Goal: Complete application form

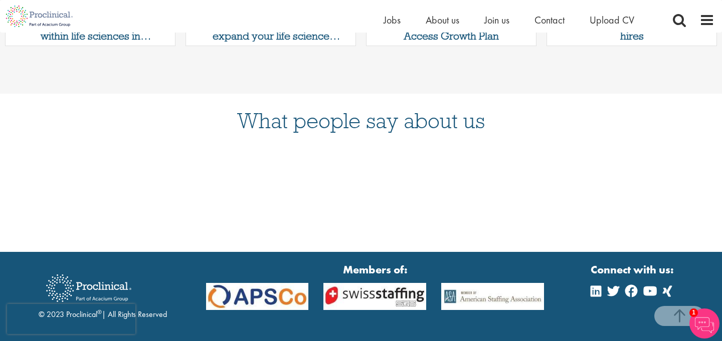
scroll to position [1319, 0]
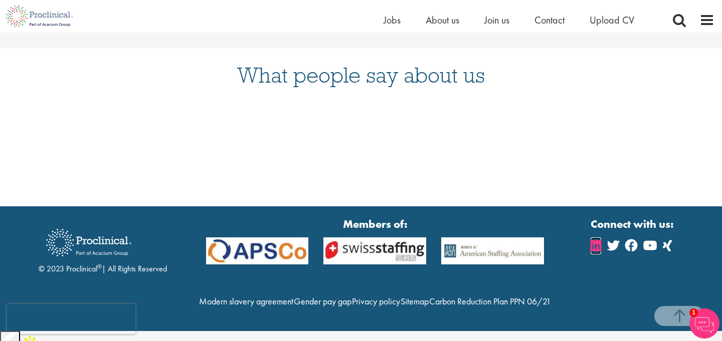
click at [595, 240] on icon at bounding box center [595, 246] width 11 height 12
click at [492, 22] on span "Join us" at bounding box center [496, 20] width 25 height 13
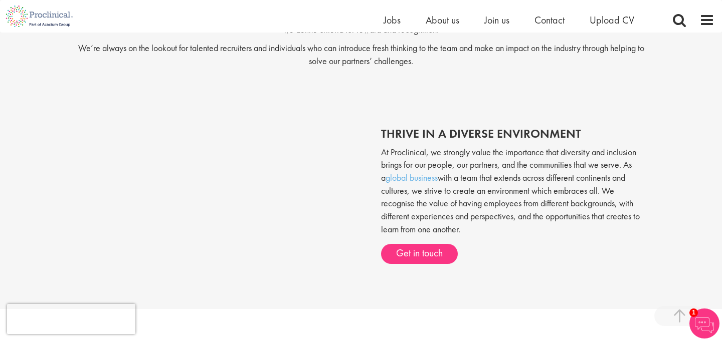
scroll to position [347, 0]
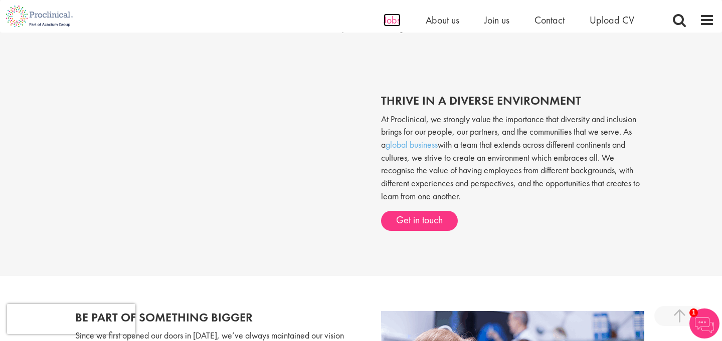
click at [390, 21] on span "Jobs" at bounding box center [391, 20] width 17 height 13
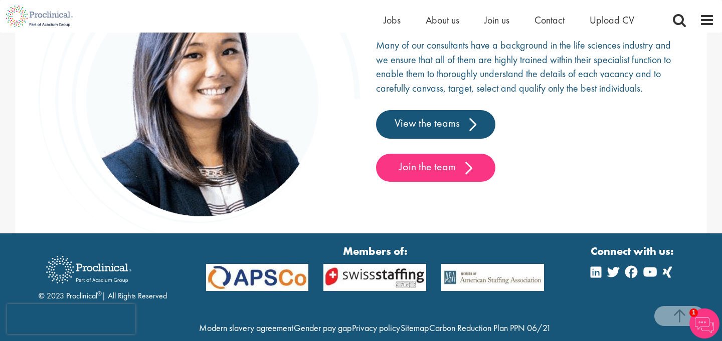
scroll to position [1577, 0]
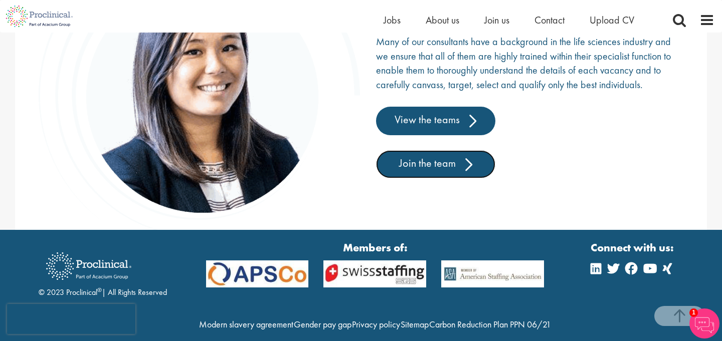
click at [439, 169] on link "Join the team" at bounding box center [435, 164] width 119 height 28
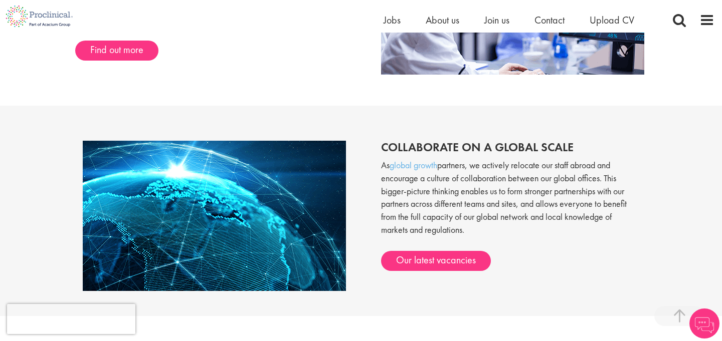
scroll to position [745, 0]
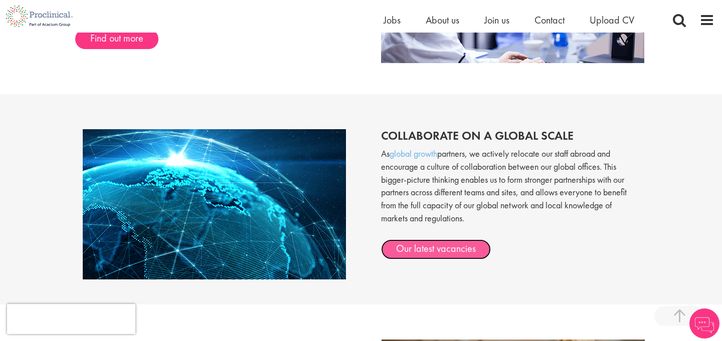
click at [434, 243] on link "Our latest vacancies" at bounding box center [436, 250] width 110 height 20
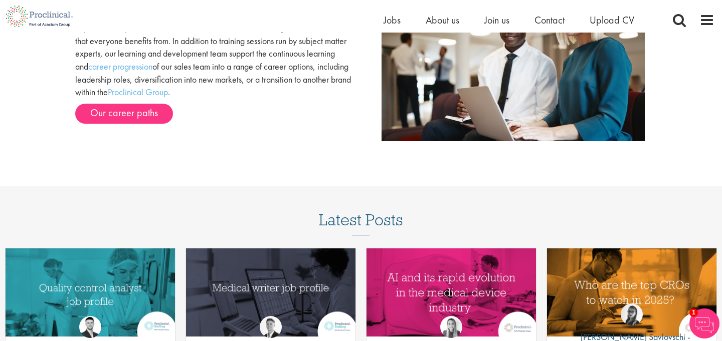
scroll to position [1124, 0]
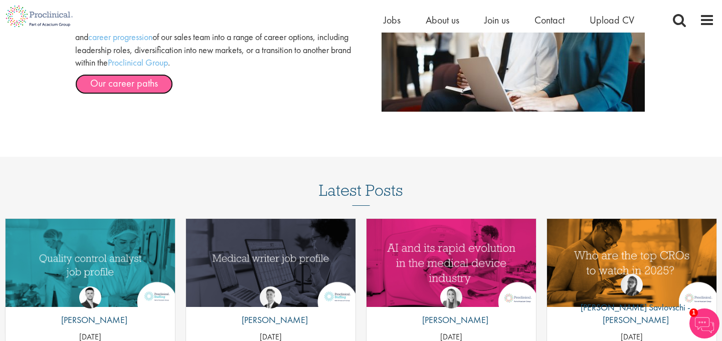
click at [158, 86] on link "Our career paths" at bounding box center [124, 84] width 98 height 20
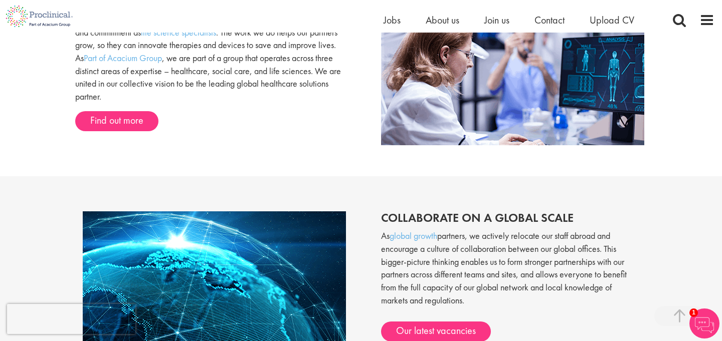
scroll to position [595, 0]
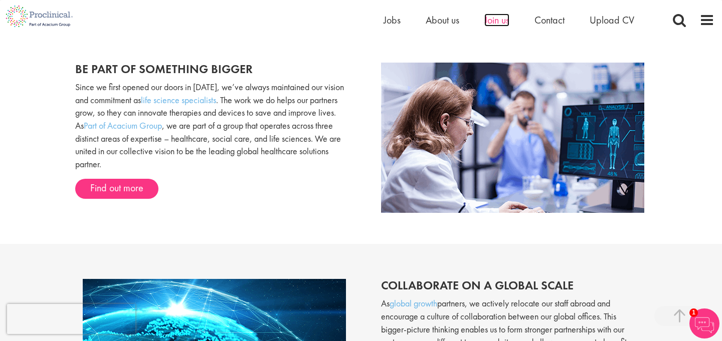
click at [502, 22] on span "Join us" at bounding box center [496, 20] width 25 height 13
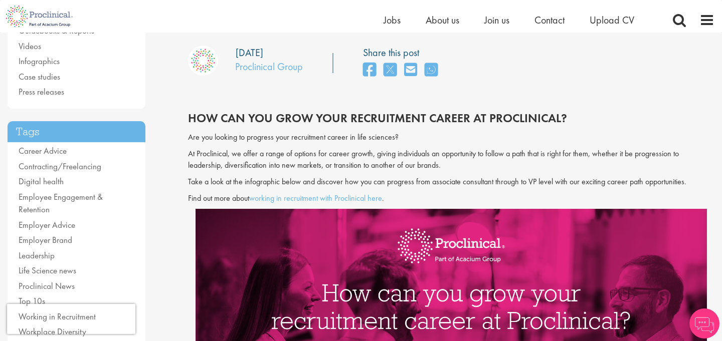
scroll to position [201, 0]
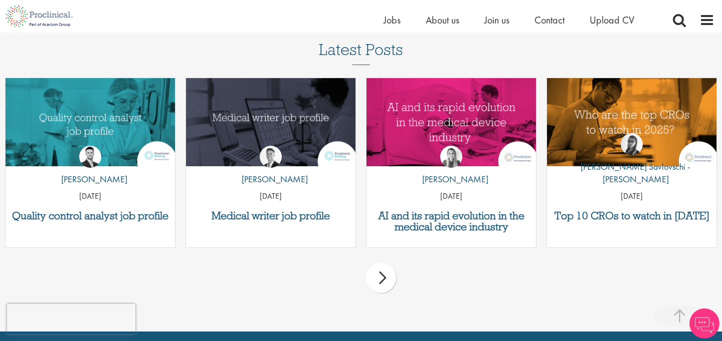
scroll to position [1401, 0]
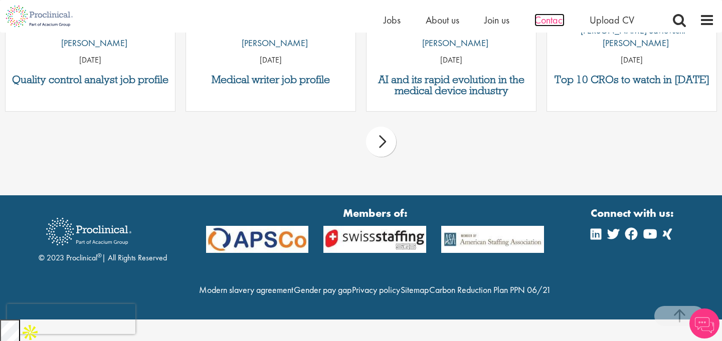
click at [553, 18] on span "Contact" at bounding box center [549, 20] width 30 height 13
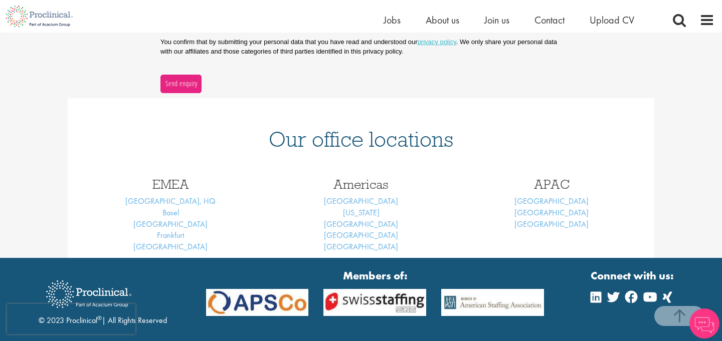
scroll to position [412, 0]
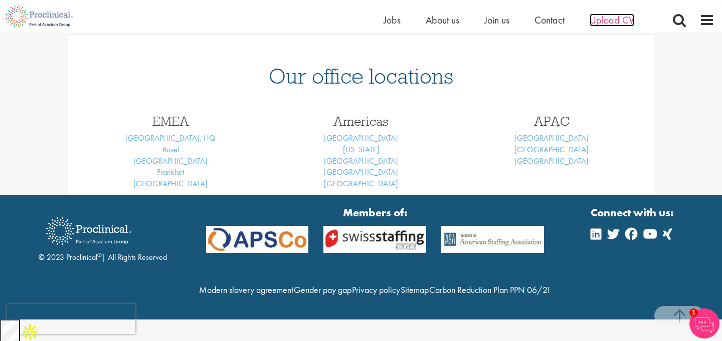
click at [611, 24] on span "Upload CV" at bounding box center [611, 20] width 45 height 13
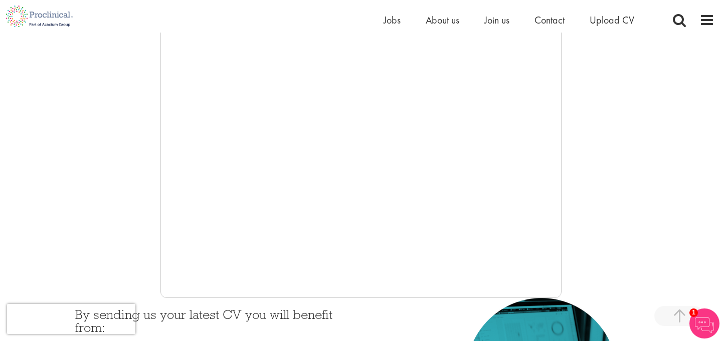
scroll to position [127, 0]
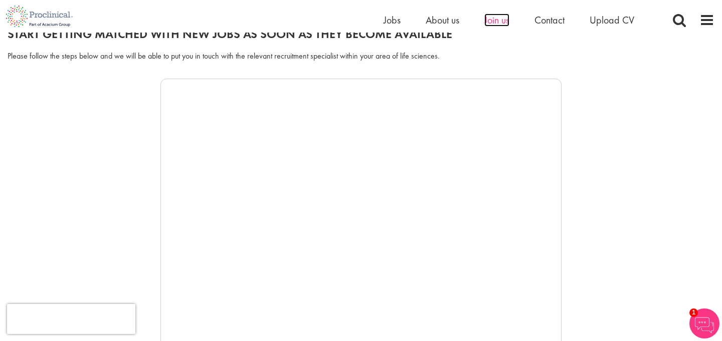
click at [501, 20] on span "Join us" at bounding box center [496, 20] width 25 height 13
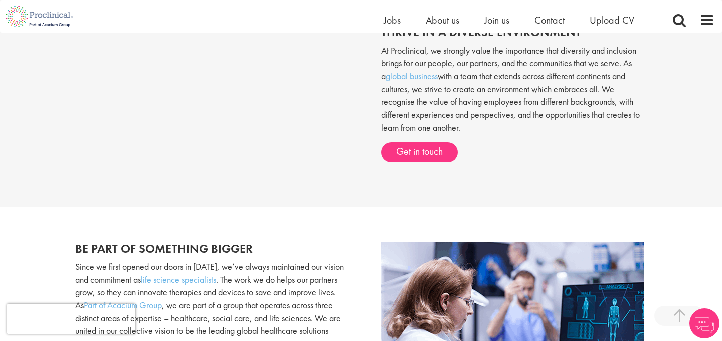
scroll to position [420, 0]
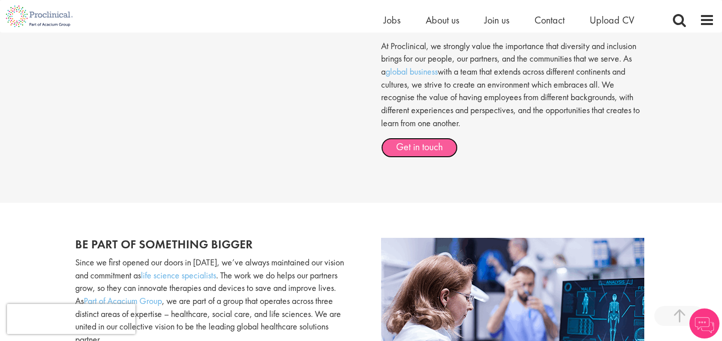
click at [408, 142] on link "Get in touch" at bounding box center [419, 148] width 77 height 20
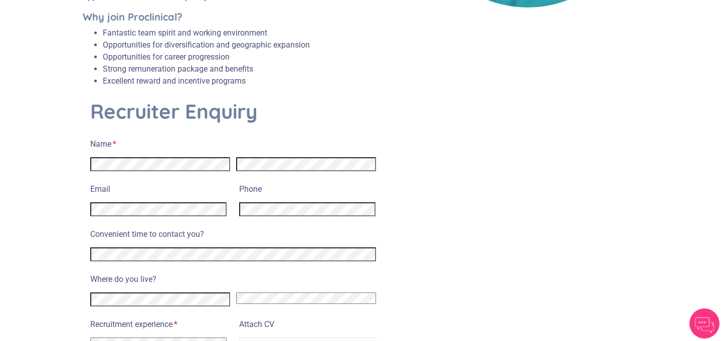
scroll to position [344, 0]
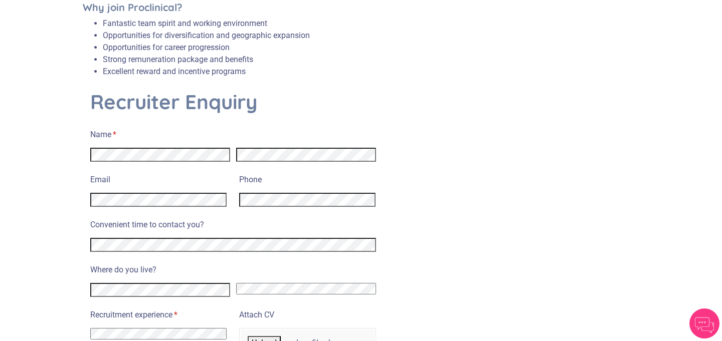
select select "[GEOGRAPHIC_DATA]"
click at [113, 171] on label "Email" at bounding box center [158, 178] width 136 height 15
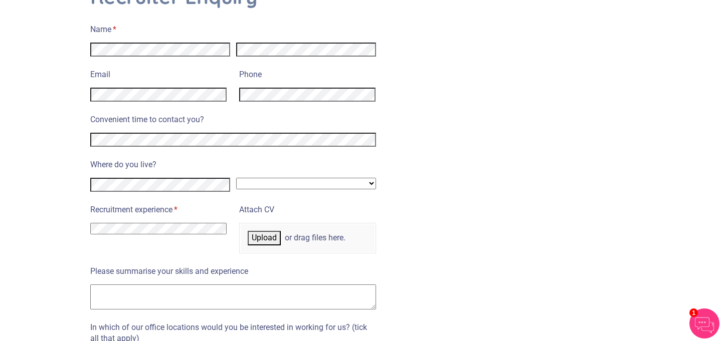
scroll to position [462, 0]
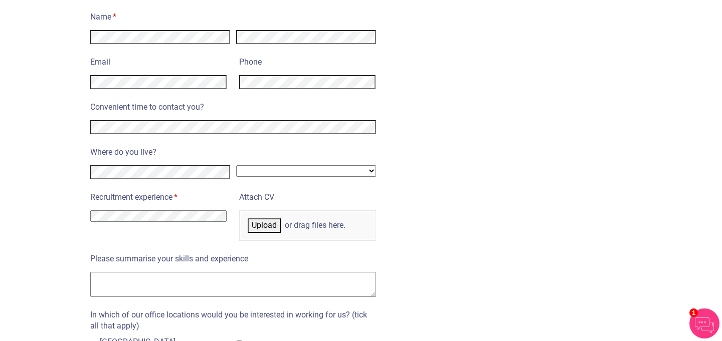
click at [135, 210] on select "I have no previous experience working in recruitment I have recruitment experie…" at bounding box center [158, 216] width 136 height 12
select select "I have recruitment experience in another sector(s)"
click at [90, 210] on select "I have no previous experience working in recruitment I have recruitment experie…" at bounding box center [158, 216] width 136 height 12
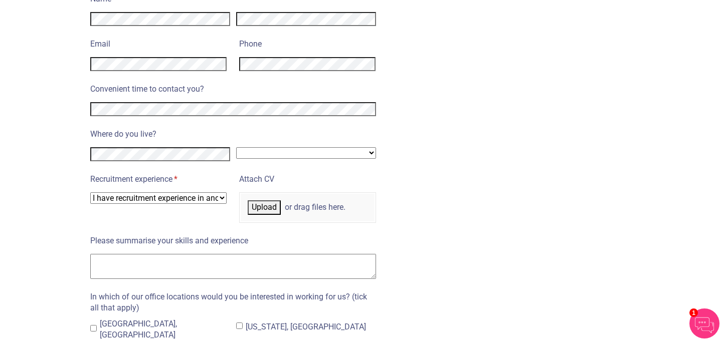
scroll to position [485, 0]
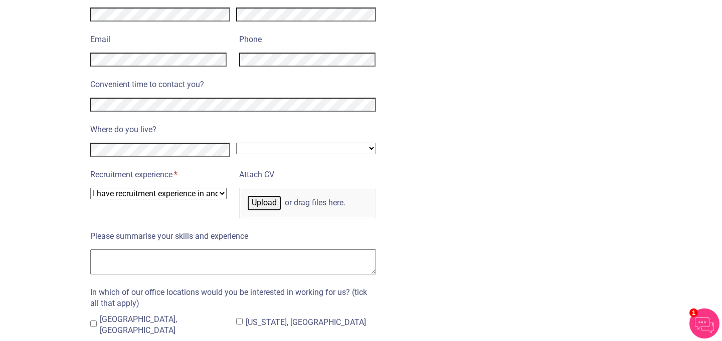
click at [260, 198] on span "Upload" at bounding box center [264, 203] width 25 height 10
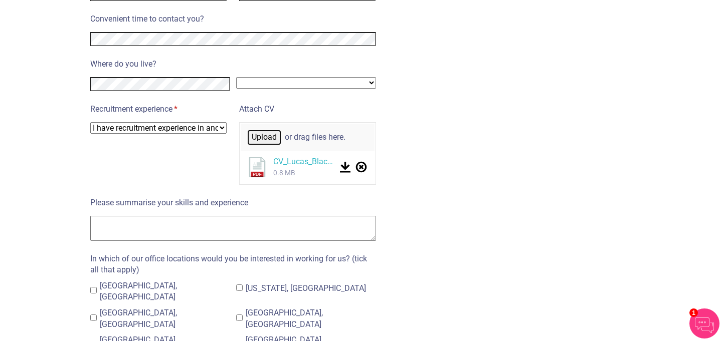
scroll to position [551, 0]
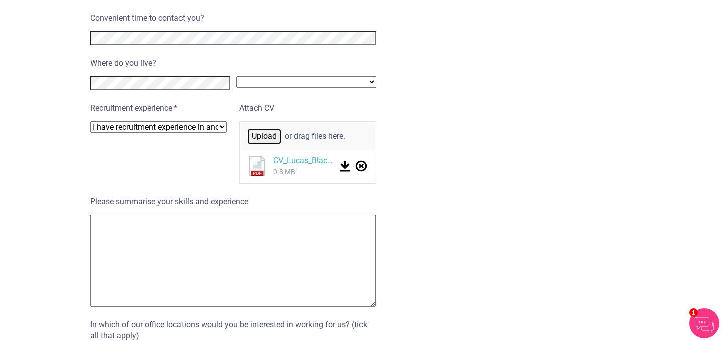
drag, startPoint x: 372, startPoint y: 224, endPoint x: 372, endPoint y: 328, distance: 103.7
click at [373, 307] on textarea "Please summarise your skills and experience" at bounding box center [232, 261] width 285 height 92
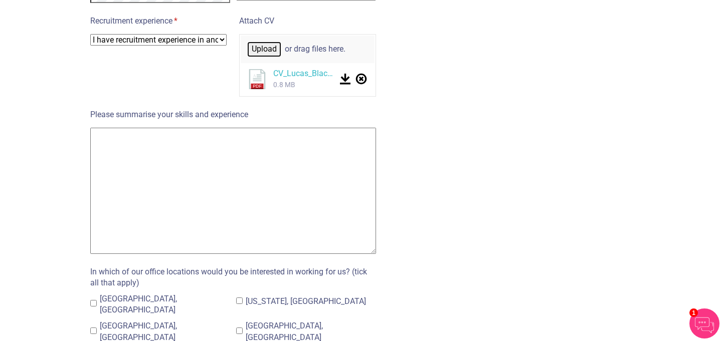
scroll to position [644, 0]
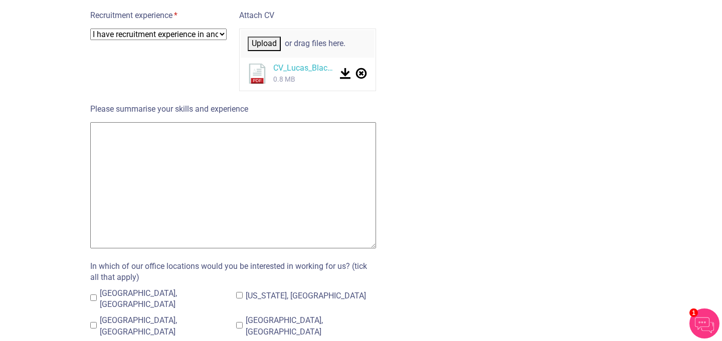
click at [294, 194] on textarea "Please summarise your skills and experience" at bounding box center [233, 185] width 286 height 126
paste textarea "Hallo Iro&Partners Team, Ich möchte eine neue Position finden. Ich spreche Deut…"
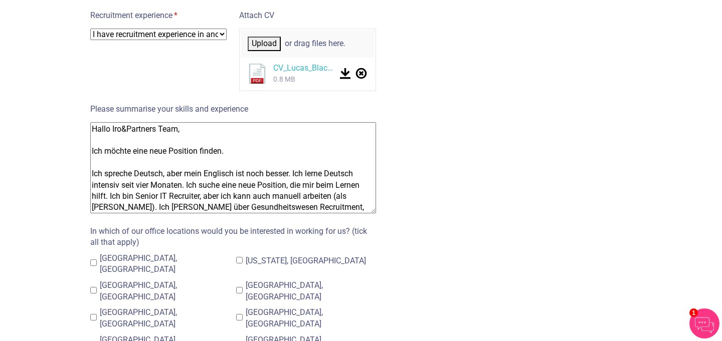
scroll to position [112, 0]
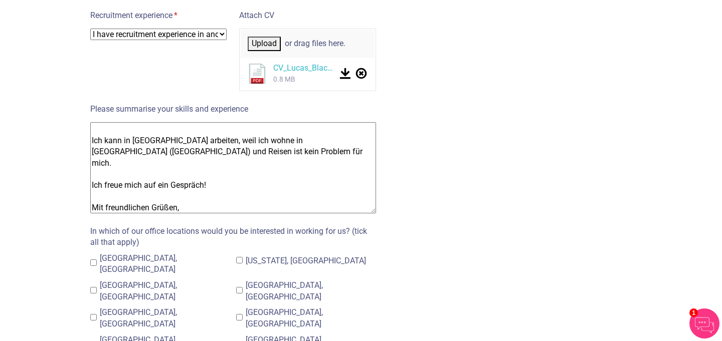
paste textarea "ello Iro&Partners Team, I would like to find a new position. I speak German, bu…"
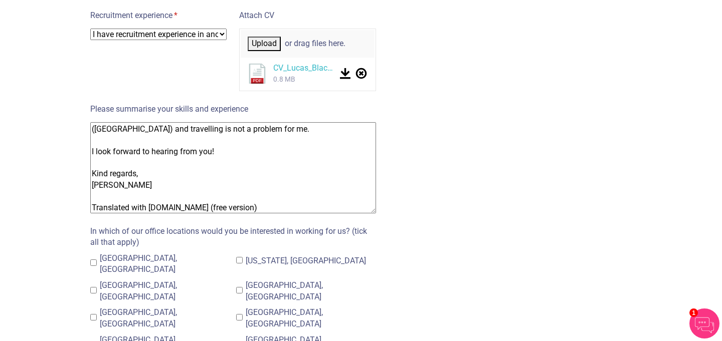
scroll to position [0, 0]
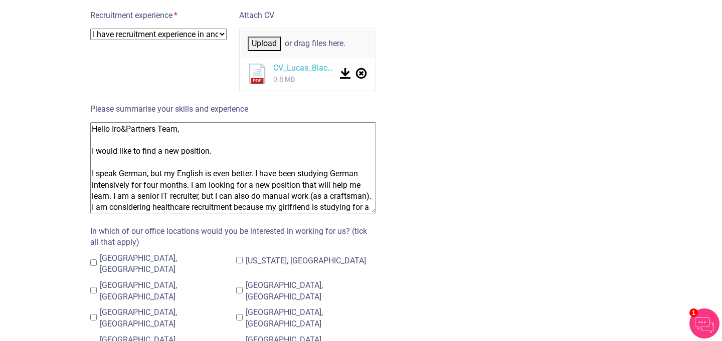
click at [113, 122] on textarea "Hello Iro&Partners Team, I would like to find a new position. I speak German, b…" at bounding box center [233, 167] width 286 height 91
drag, startPoint x: 113, startPoint y: 119, endPoint x: 133, endPoint y: 119, distance: 20.0
click at [133, 122] on textarea "Hello Iro&Partners Team, I would like to find a new position. I speak German, b…" at bounding box center [233, 167] width 286 height 91
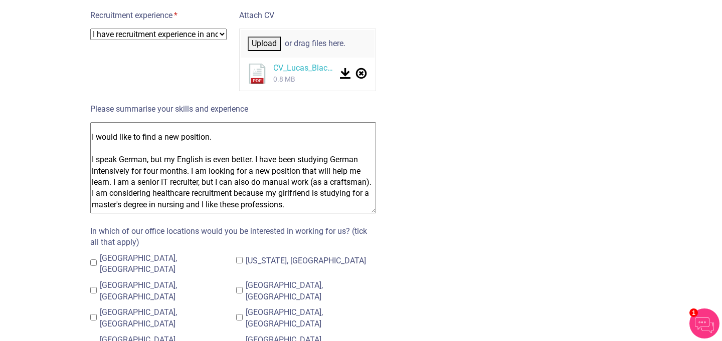
scroll to position [19, 0]
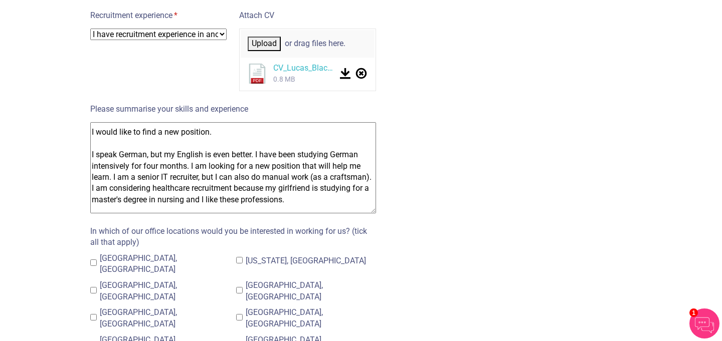
click at [216, 143] on textarea "Hello Proclinical Group Team, I would like to find a new position. I speak Germ…" at bounding box center [233, 167] width 286 height 91
click at [364, 155] on textarea "Hello Proclinical Group Team, I would like to find a new position. I speak Germ…" at bounding box center [233, 167] width 286 height 91
click at [140, 168] on textarea "Hello Proclinical Group Team, I would like to find a new position. I speak Germ…" at bounding box center [233, 167] width 286 height 91
click at [182, 167] on textarea "Hello Proclinical Group Team, I would like to find a new position. I speak Germ…" at bounding box center [233, 167] width 286 height 91
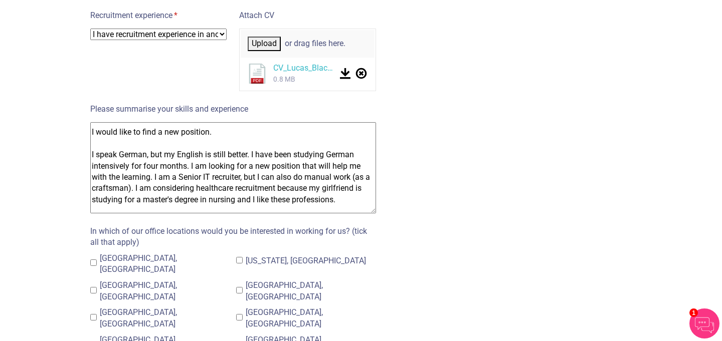
click at [215, 168] on textarea "Hello Proclinical Group Team, I would like to find a new position. I speak Germ…" at bounding box center [233, 167] width 286 height 91
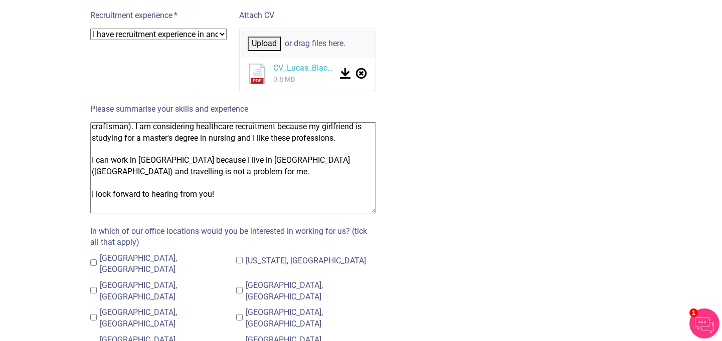
scroll to position [88, 0]
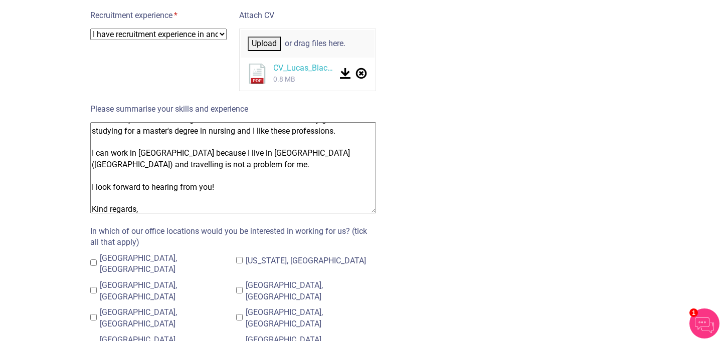
drag, startPoint x: 198, startPoint y: 145, endPoint x: 60, endPoint y: 144, distance: 138.3
click at [345, 143] on textarea "Hello Proclinical Group Team, I would like to find a new position. I speak Germ…" at bounding box center [233, 167] width 286 height 91
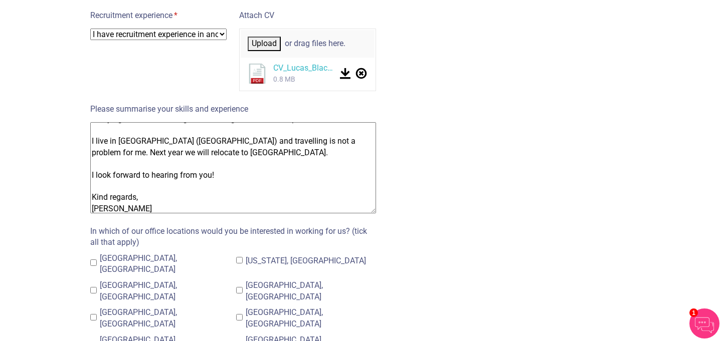
scroll to position [101, 0]
click at [159, 142] on textarea "Hello Proclinical Group Team, I would like to find a new position. I speak Germ…" at bounding box center [233, 167] width 286 height 91
click at [236, 163] on textarea "Hello Proclinical Group Team, I would like to find a new position. I speak Germ…" at bounding box center [233, 167] width 286 height 91
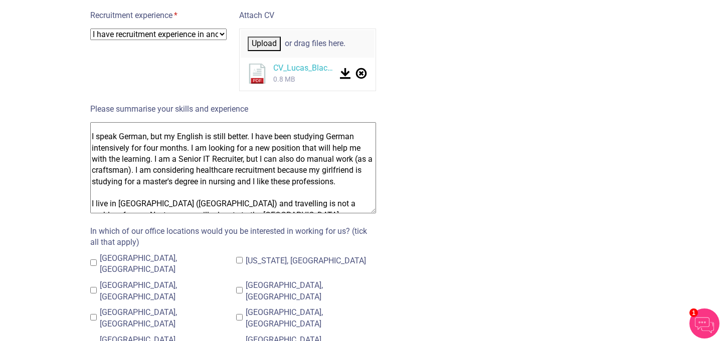
scroll to position [125, 0]
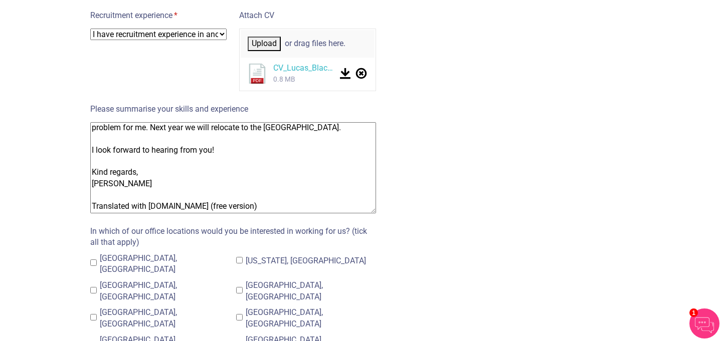
drag, startPoint x: 246, startPoint y: 197, endPoint x: 77, endPoint y: 196, distance: 168.4
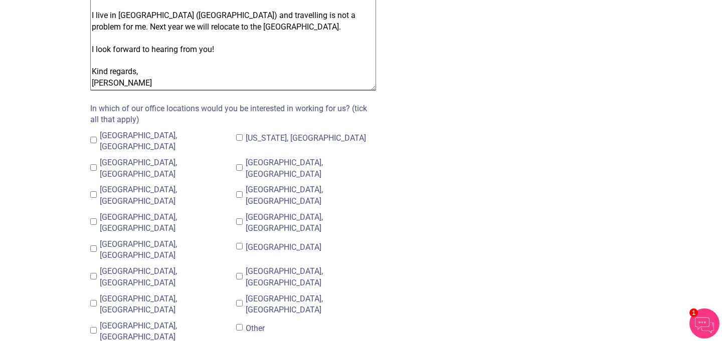
scroll to position [773, 0]
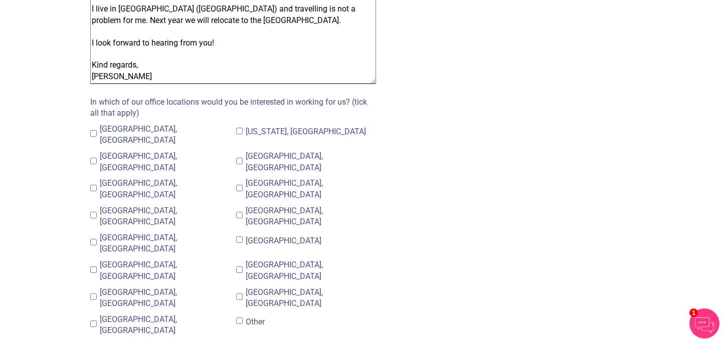
type textarea "Hello Proclinical Group Team, I would like to find a new position. I speak Germ…"
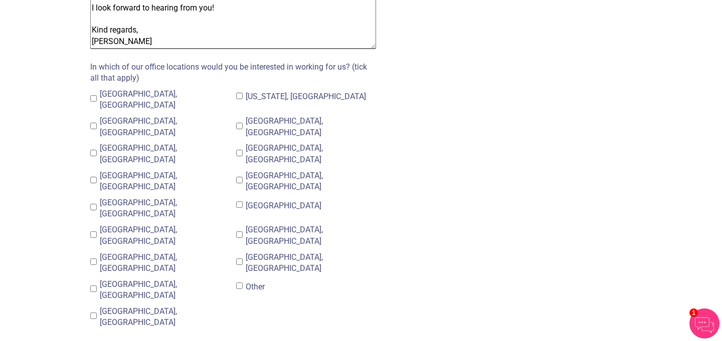
scroll to position [812, 0]
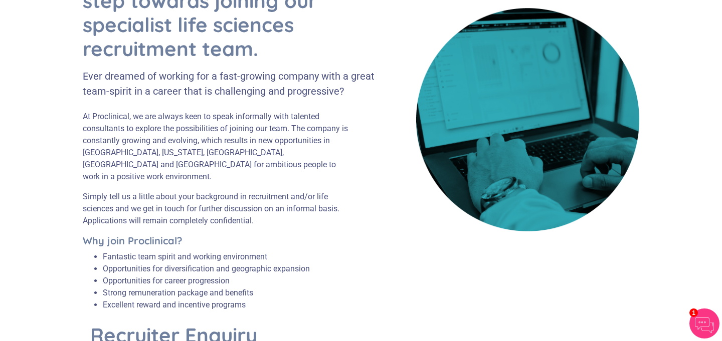
scroll to position [140, 0]
